Goal: Find specific page/section: Find specific page/section

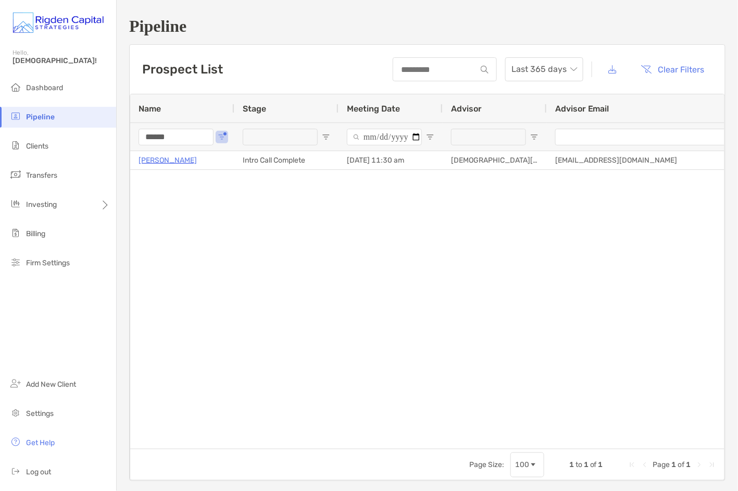
click at [35, 118] on span "Pipeline" at bounding box center [40, 116] width 29 height 9
click at [33, 146] on span "Clients" at bounding box center [37, 146] width 22 height 9
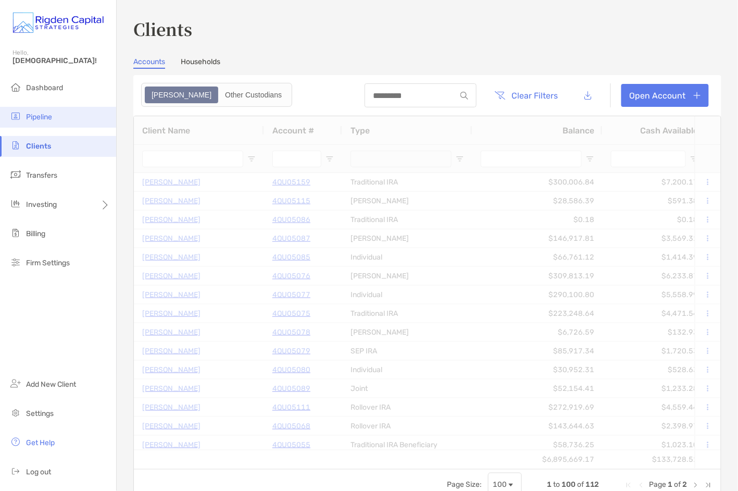
type input "*****"
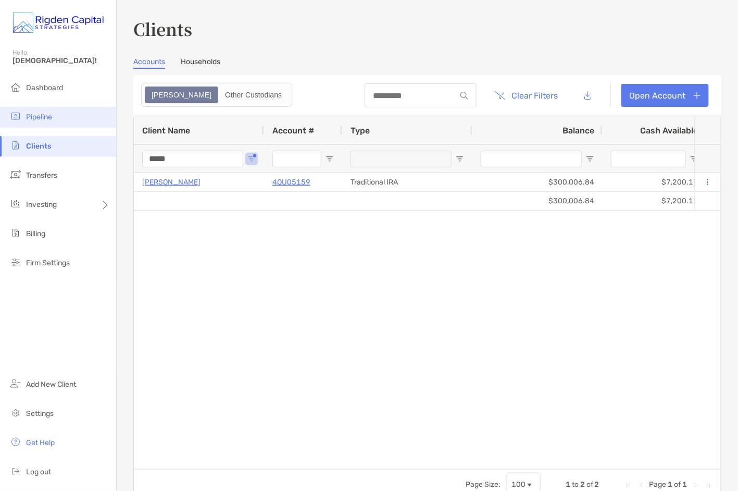
click at [44, 117] on span "Pipeline" at bounding box center [39, 116] width 26 height 9
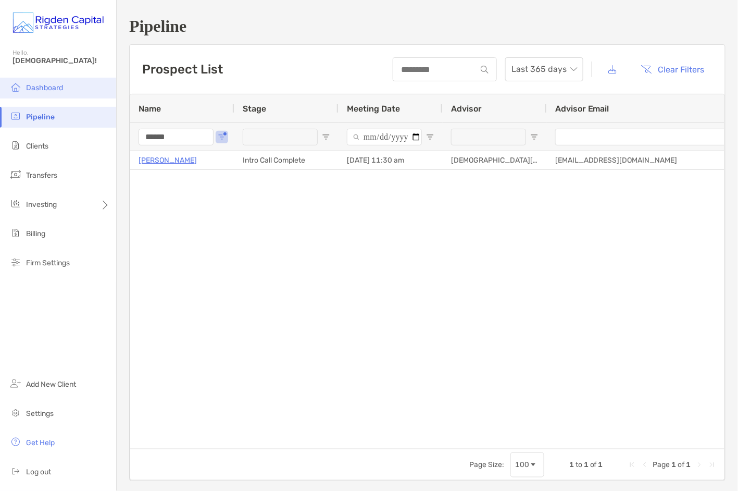
click at [57, 84] on span "Dashboard" at bounding box center [44, 87] width 37 height 9
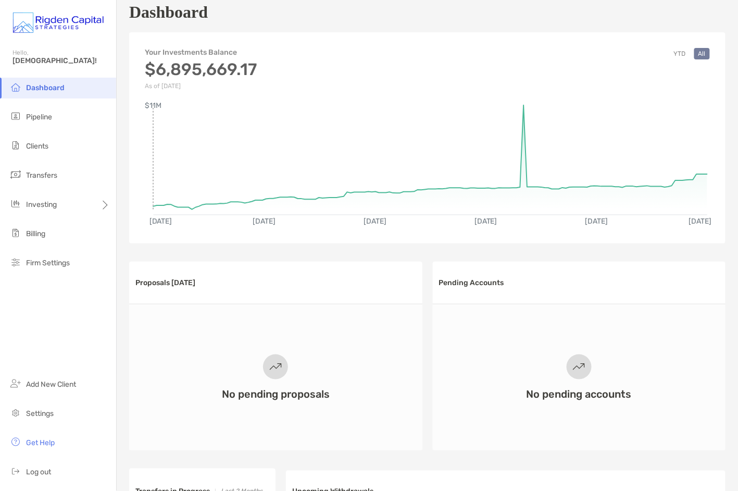
scroll to position [20, 0]
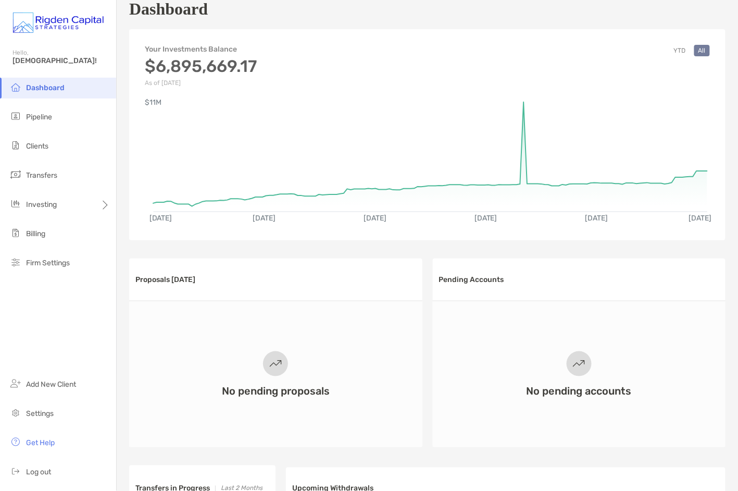
click at [413, 16] on div "Dashboard" at bounding box center [427, 9] width 596 height 24
